Goal: Task Accomplishment & Management: Use online tool/utility

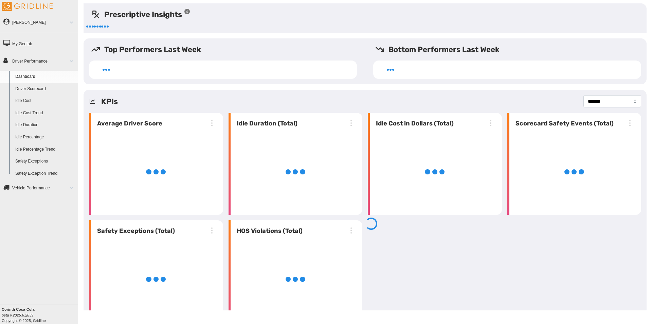
select select "**********"
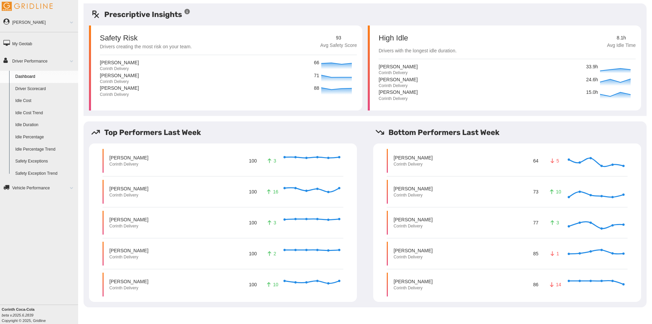
click at [437, 160] on div "[PERSON_NAME] Corinth Delivery 64 5 Invalid Date" at bounding box center [507, 161] width 241 height 24
click at [418, 157] on p "[PERSON_NAME]" at bounding box center [413, 157] width 39 height 7
click at [22, 90] on link "Driver Scorecard" at bounding box center [45, 89] width 66 height 12
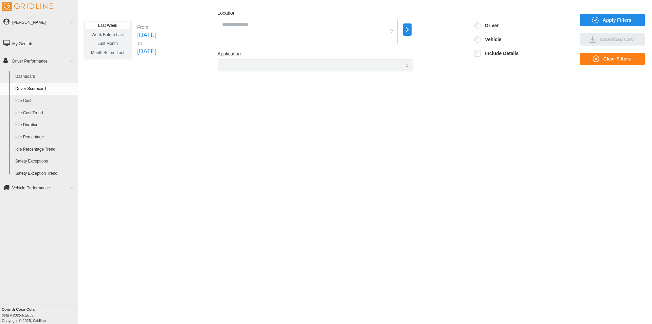
click at [607, 18] on span "Apply Filters" at bounding box center [617, 20] width 29 height 12
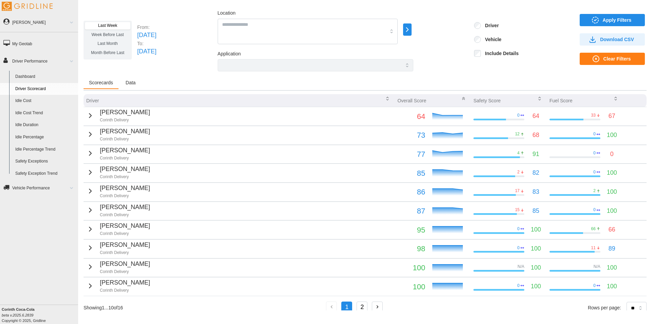
click at [364, 305] on button "2" at bounding box center [362, 306] width 11 height 11
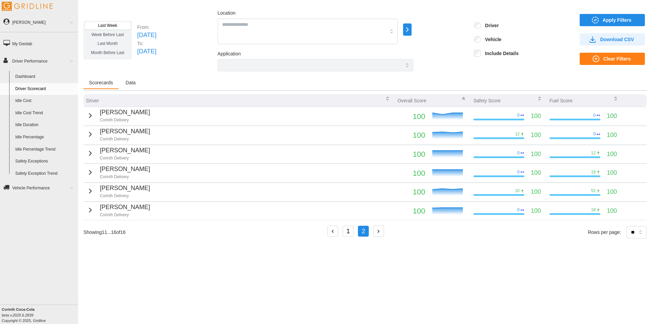
click at [348, 230] on button "1" at bounding box center [348, 230] width 11 height 11
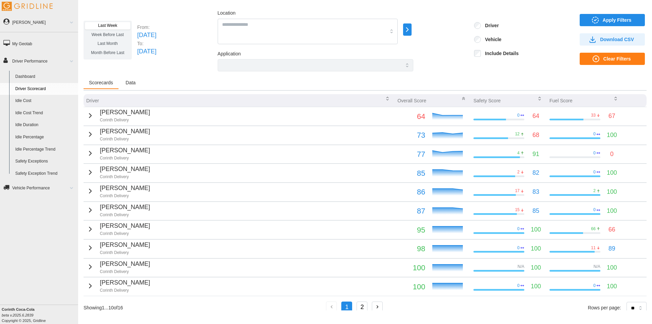
scroll to position [9, 0]
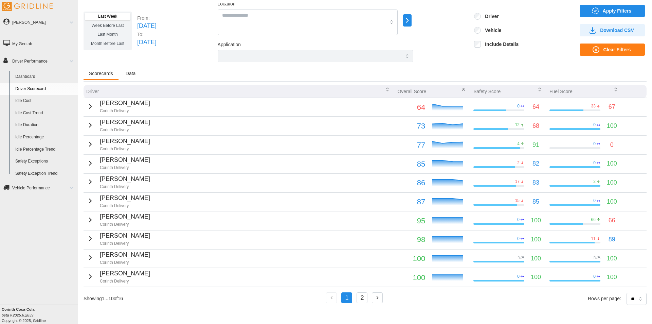
click at [388, 104] on td "Dalton Curtis Corinth Delivery" at bounding box center [239, 107] width 311 height 19
click at [122, 102] on p "[PERSON_NAME]" at bounding box center [125, 103] width 50 height 10
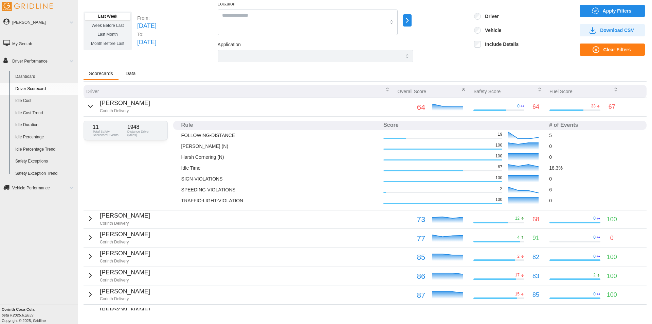
click at [89, 105] on icon "button" at bounding box center [90, 106] width 8 height 8
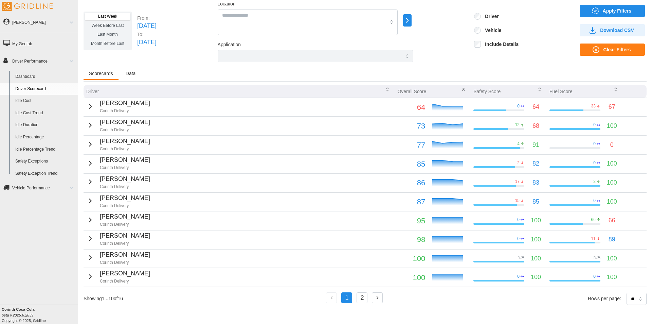
click at [88, 123] on icon "button" at bounding box center [90, 125] width 8 height 8
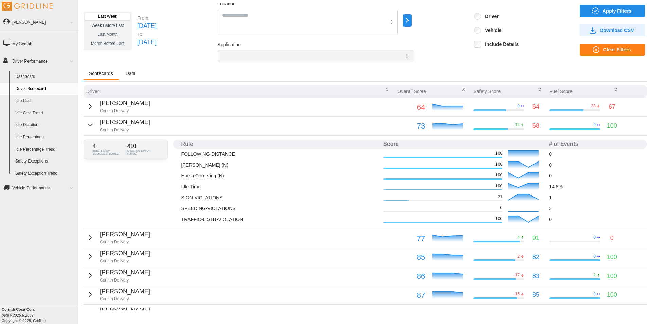
click at [93, 128] on div "Bronson Berryhill Corinth Delivery" at bounding box center [118, 124] width 64 height 15
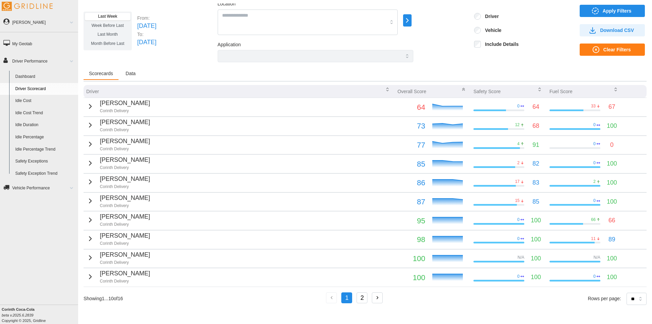
click at [129, 71] on span "Data" at bounding box center [131, 73] width 10 height 5
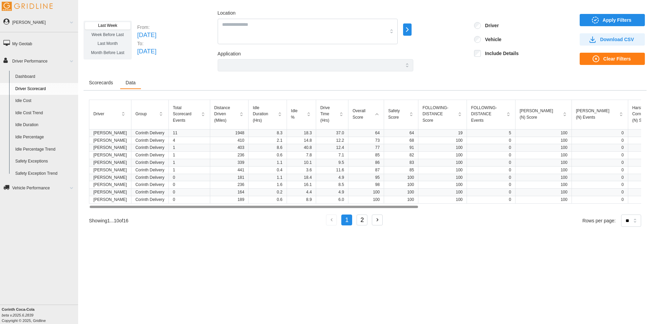
click at [112, 83] on span "Scorecards" at bounding box center [101, 82] width 24 height 5
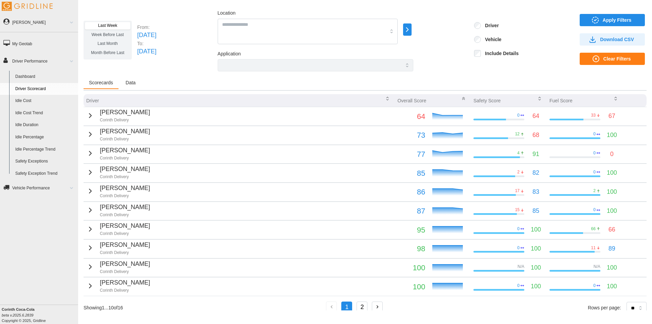
click at [619, 42] on span "Download CSV" at bounding box center [617, 40] width 34 height 12
click at [28, 77] on link "Dashboard" at bounding box center [45, 77] width 66 height 12
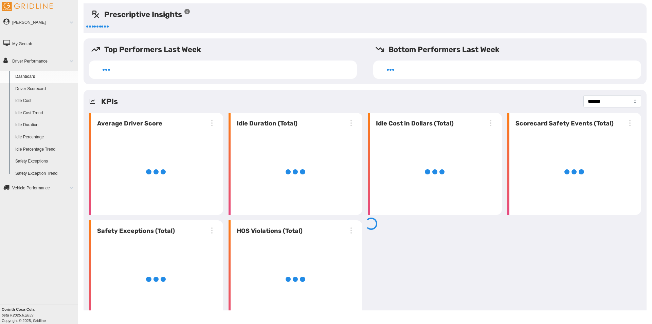
select select "**********"
